Goal: Task Accomplishment & Management: Use online tool/utility

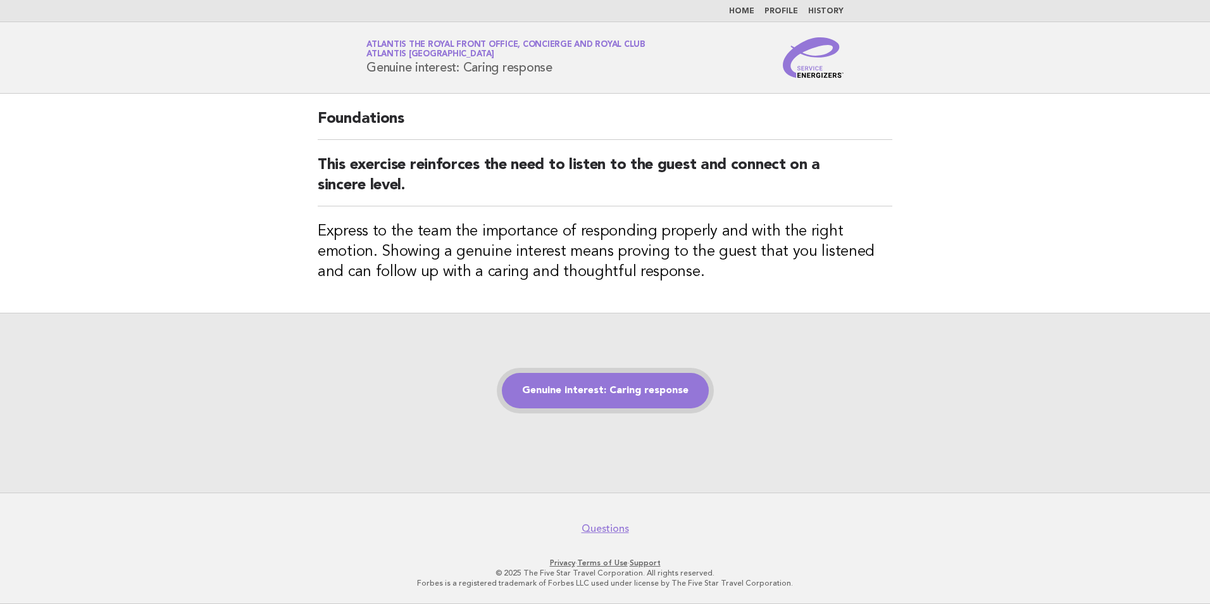
click at [597, 380] on link "Genuine interest: Caring response" at bounding box center [605, 390] width 207 height 35
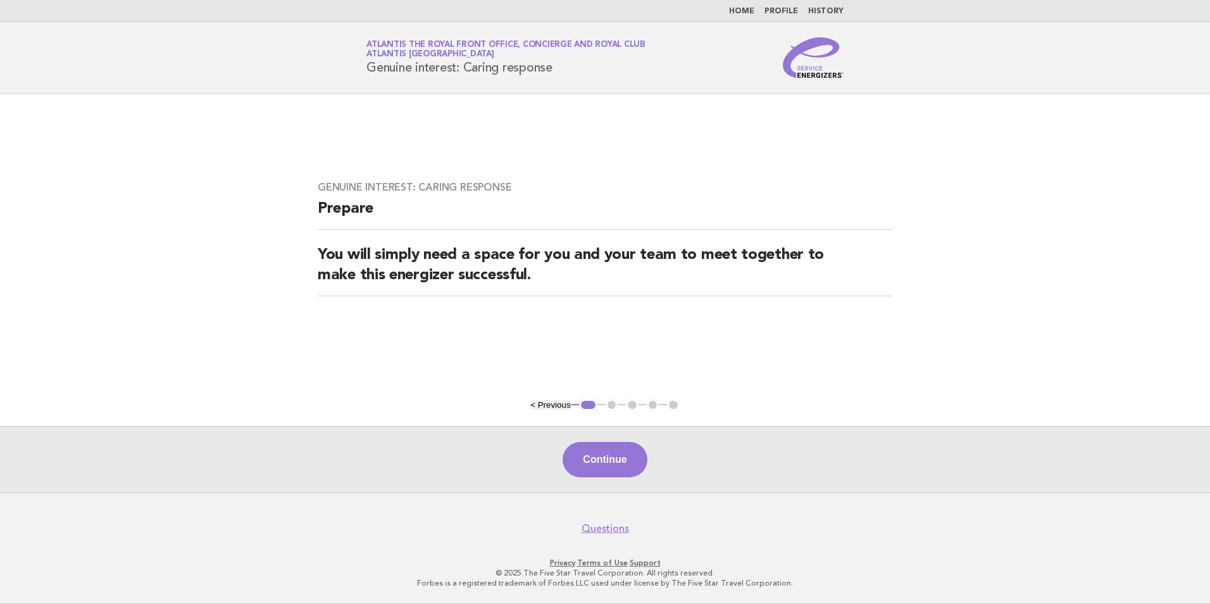
click at [606, 479] on div "Continue" at bounding box center [605, 459] width 1210 height 66
click at [609, 461] on button "Continue" at bounding box center [605, 459] width 84 height 35
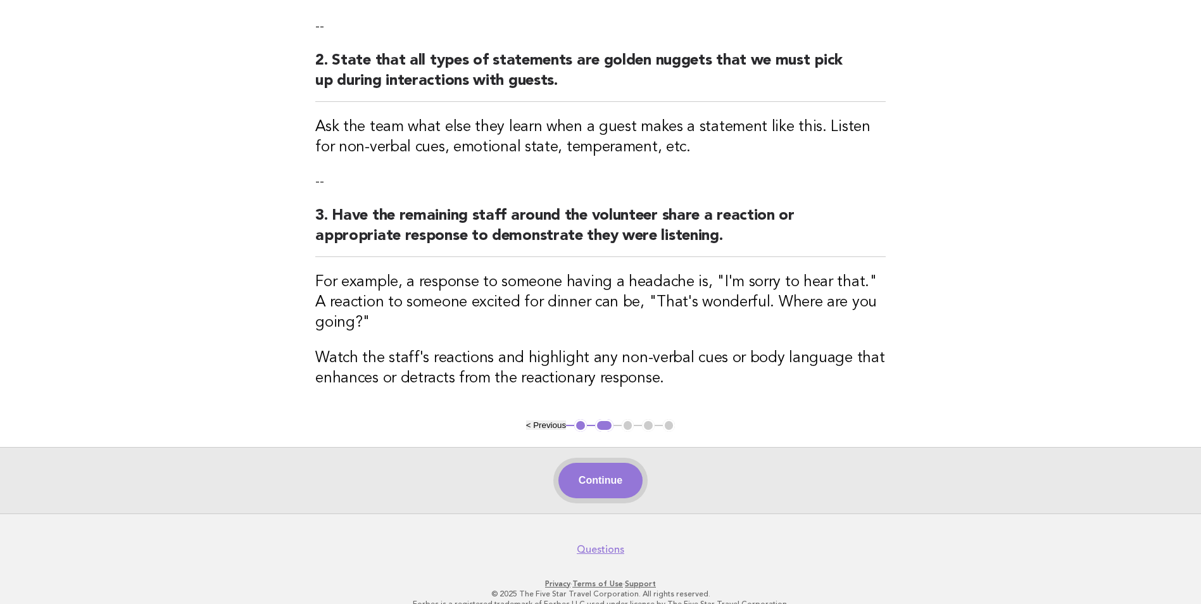
click at [580, 468] on button "Continue" at bounding box center [600, 480] width 84 height 35
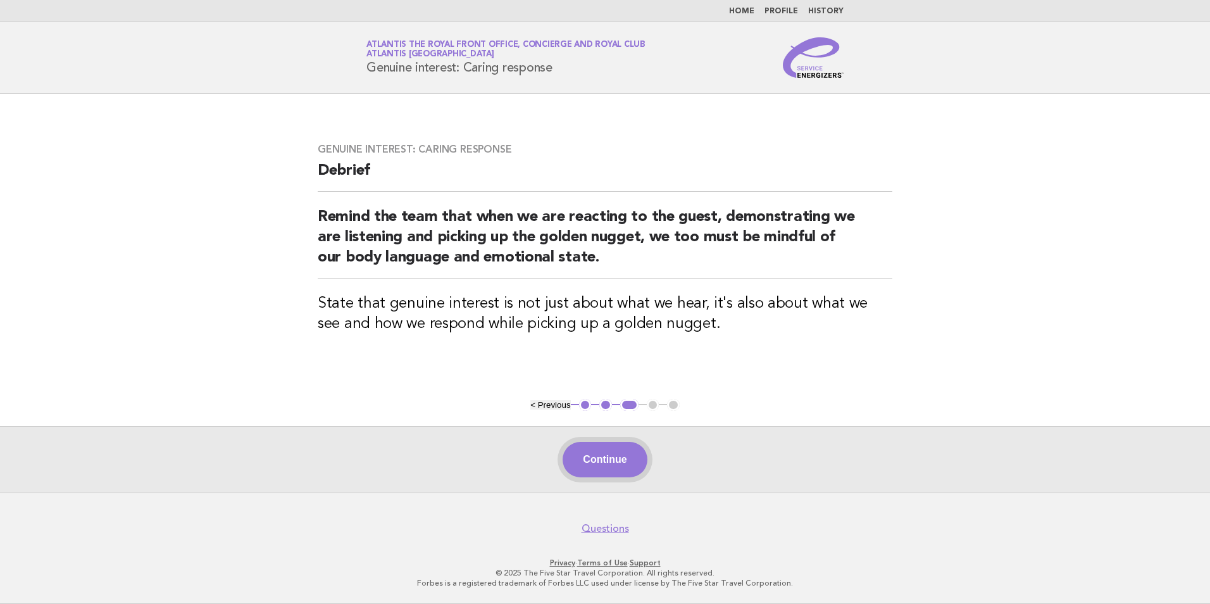
click at [608, 476] on button "Continue" at bounding box center [605, 459] width 84 height 35
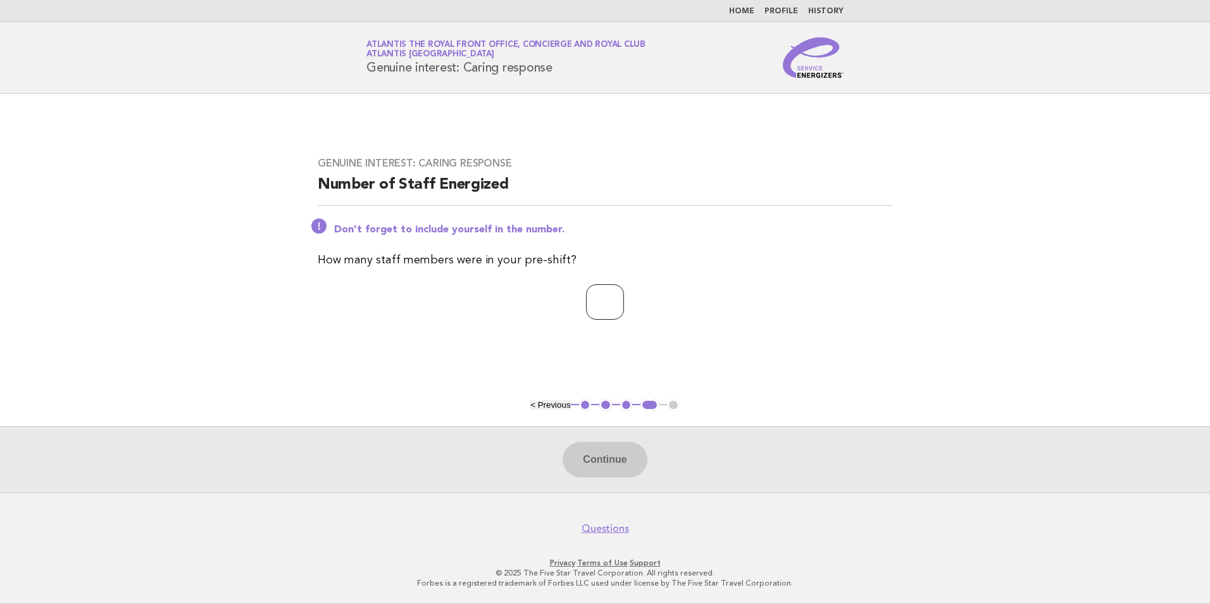
click at [594, 303] on input "number" at bounding box center [605, 301] width 38 height 35
type input "*"
click at [637, 465] on button "Continue" at bounding box center [605, 459] width 84 height 35
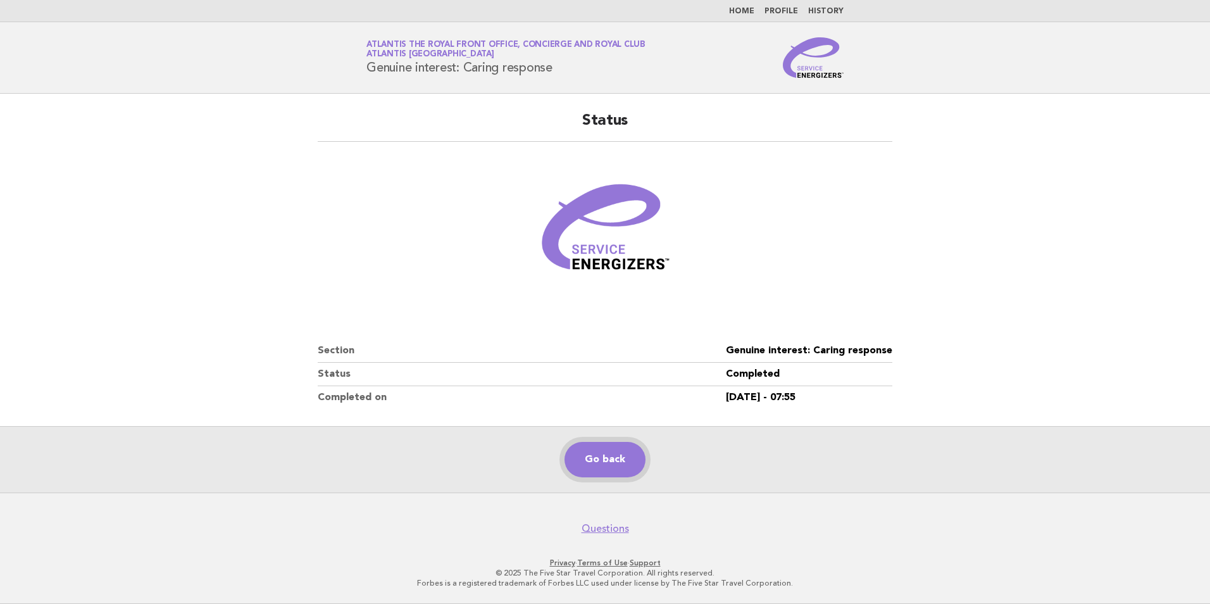
click at [631, 464] on link "Go back" at bounding box center [605, 459] width 81 height 35
